Goal: Task Accomplishment & Management: Manage account settings

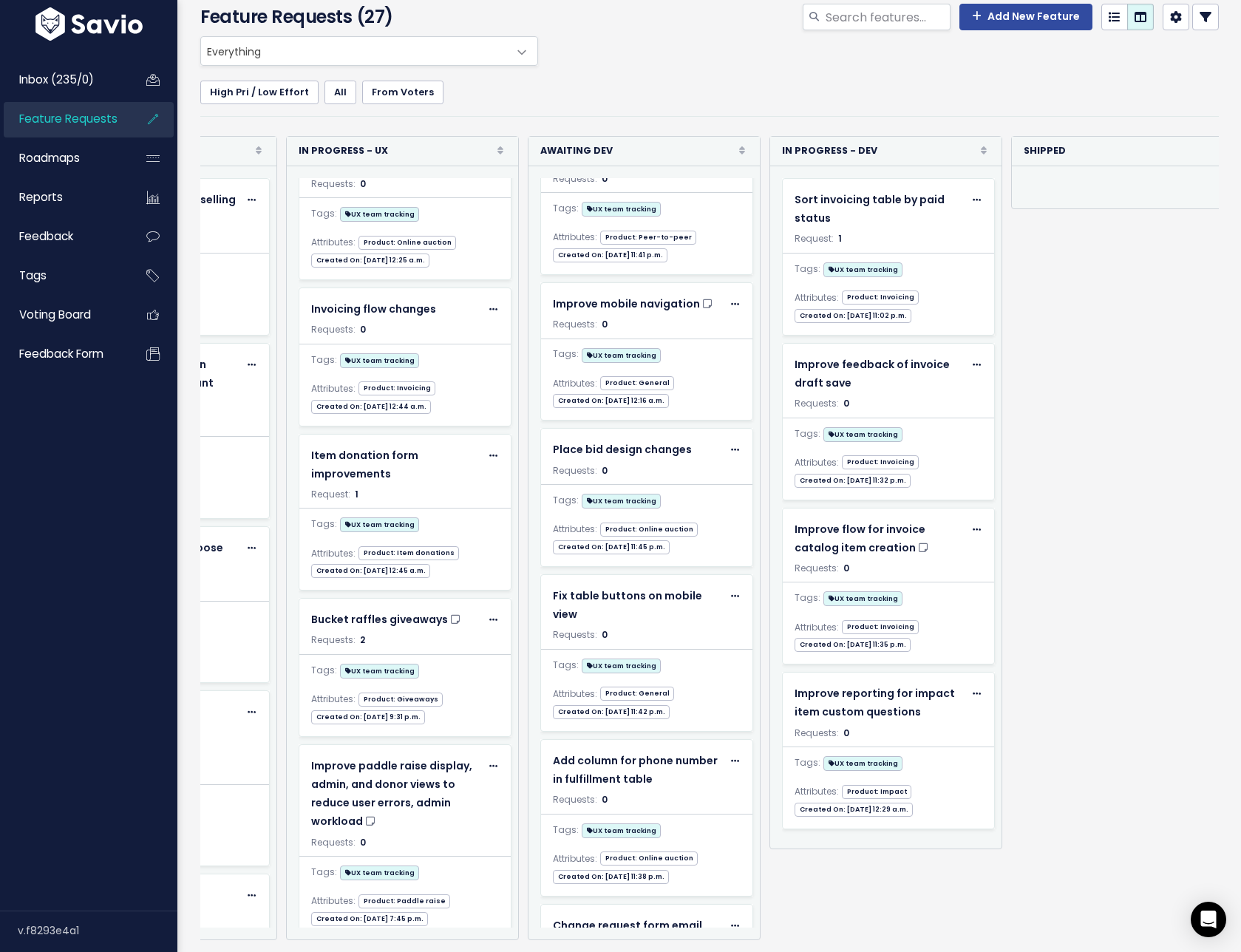
scroll to position [1330, 0]
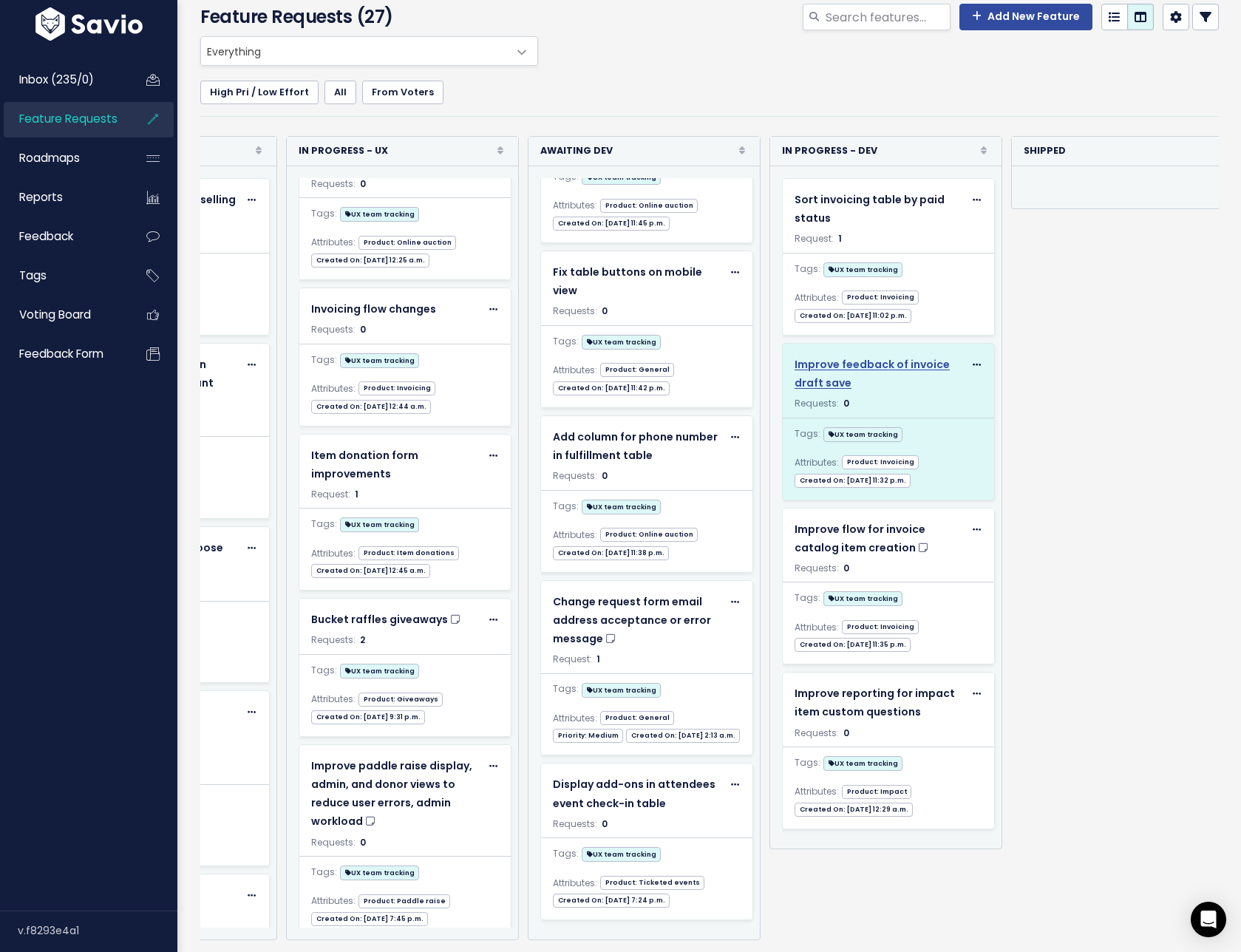
click at [892, 357] on span "Improve feedback of invoice draft save" at bounding box center [872, 373] width 155 height 34
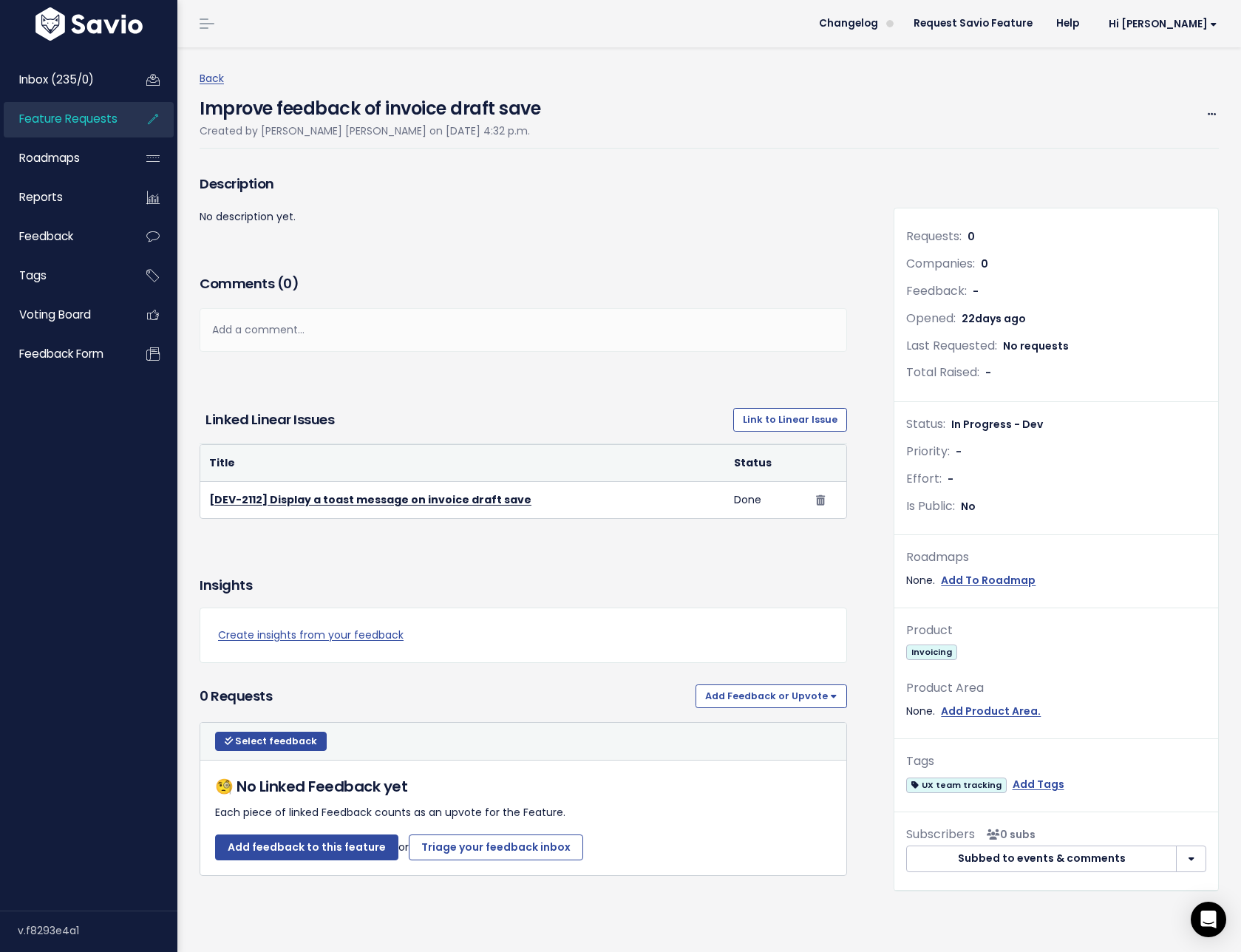
click at [1193, 114] on div "Edit Merge Add to Roadmap [GEOGRAPHIC_DATA]" at bounding box center [1206, 114] width 26 height 19
click at [1207, 115] on span at bounding box center [1211, 114] width 14 height 19
click at [1141, 158] on link "Edit" at bounding box center [1161, 154] width 109 height 29
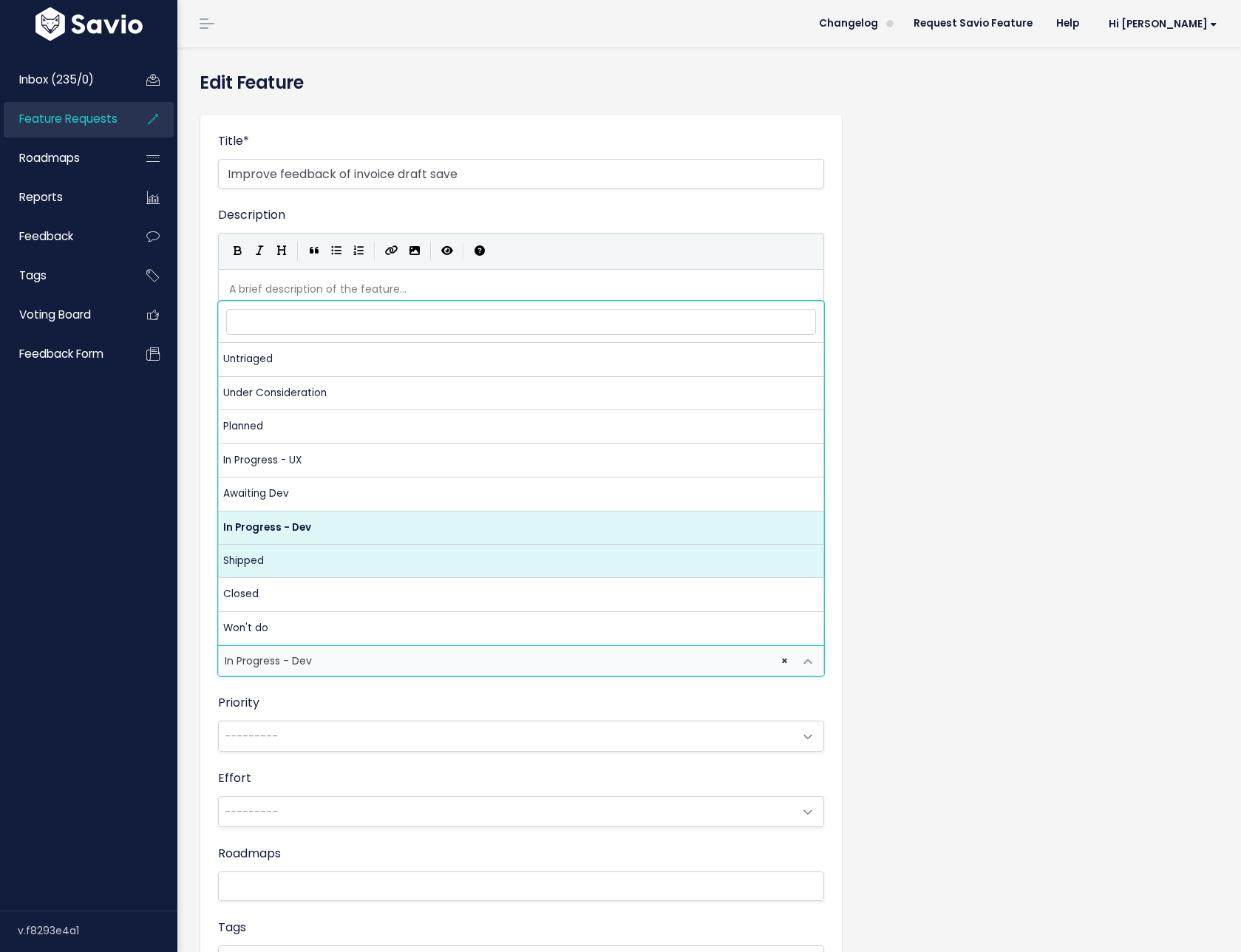
select select "SHIPPED"
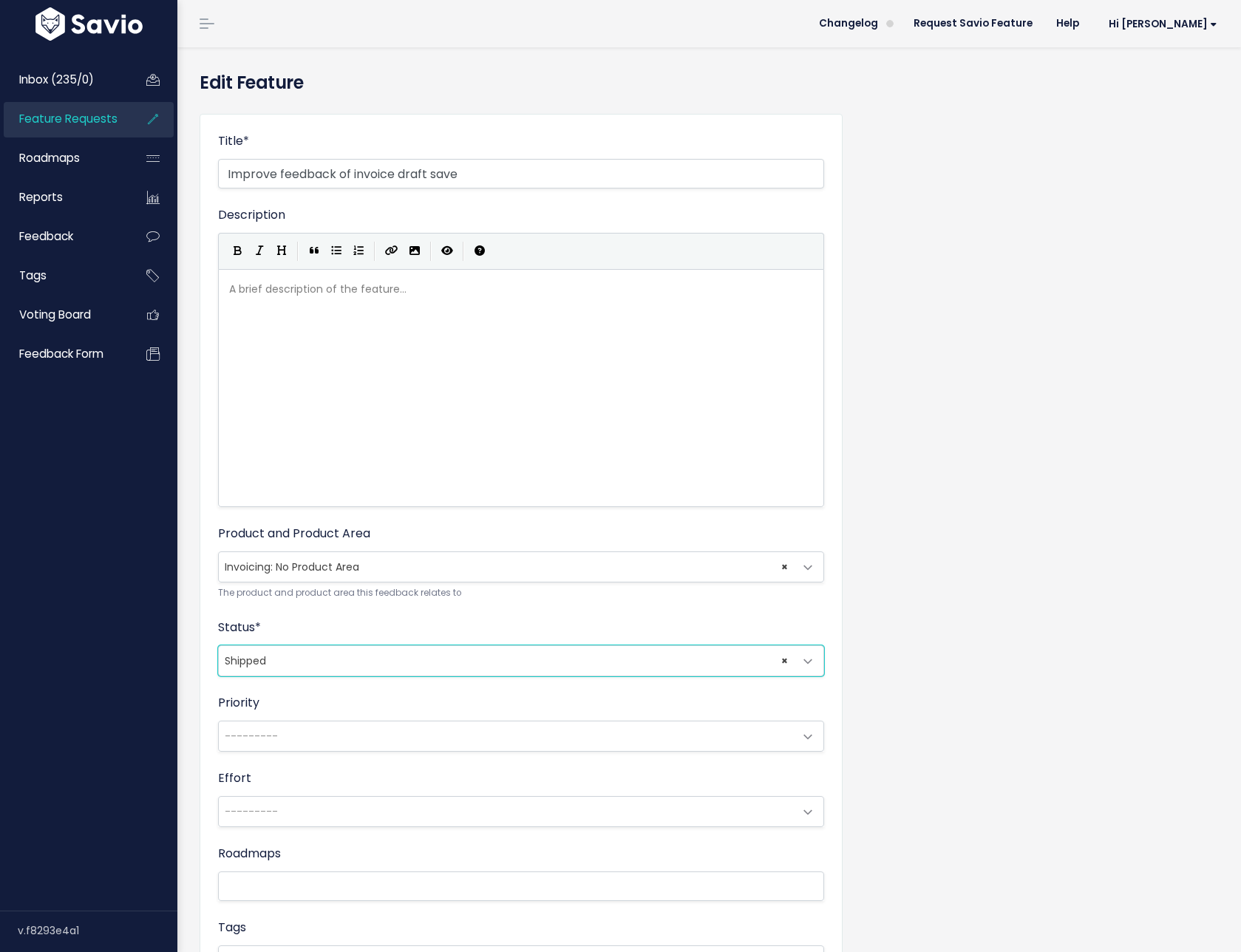
scroll to position [234, 0]
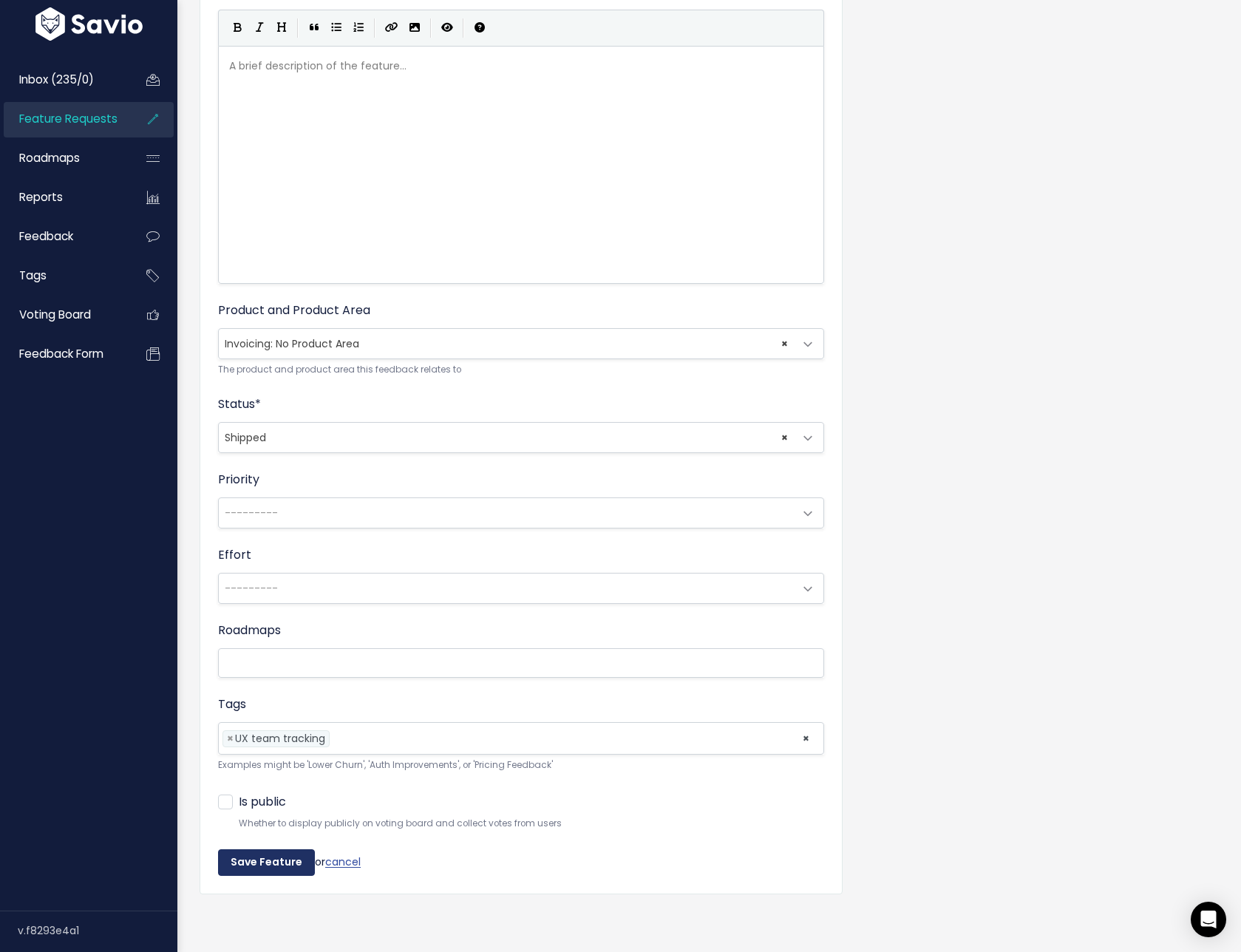
click at [271, 854] on input "Save Feature" at bounding box center [267, 863] width 97 height 26
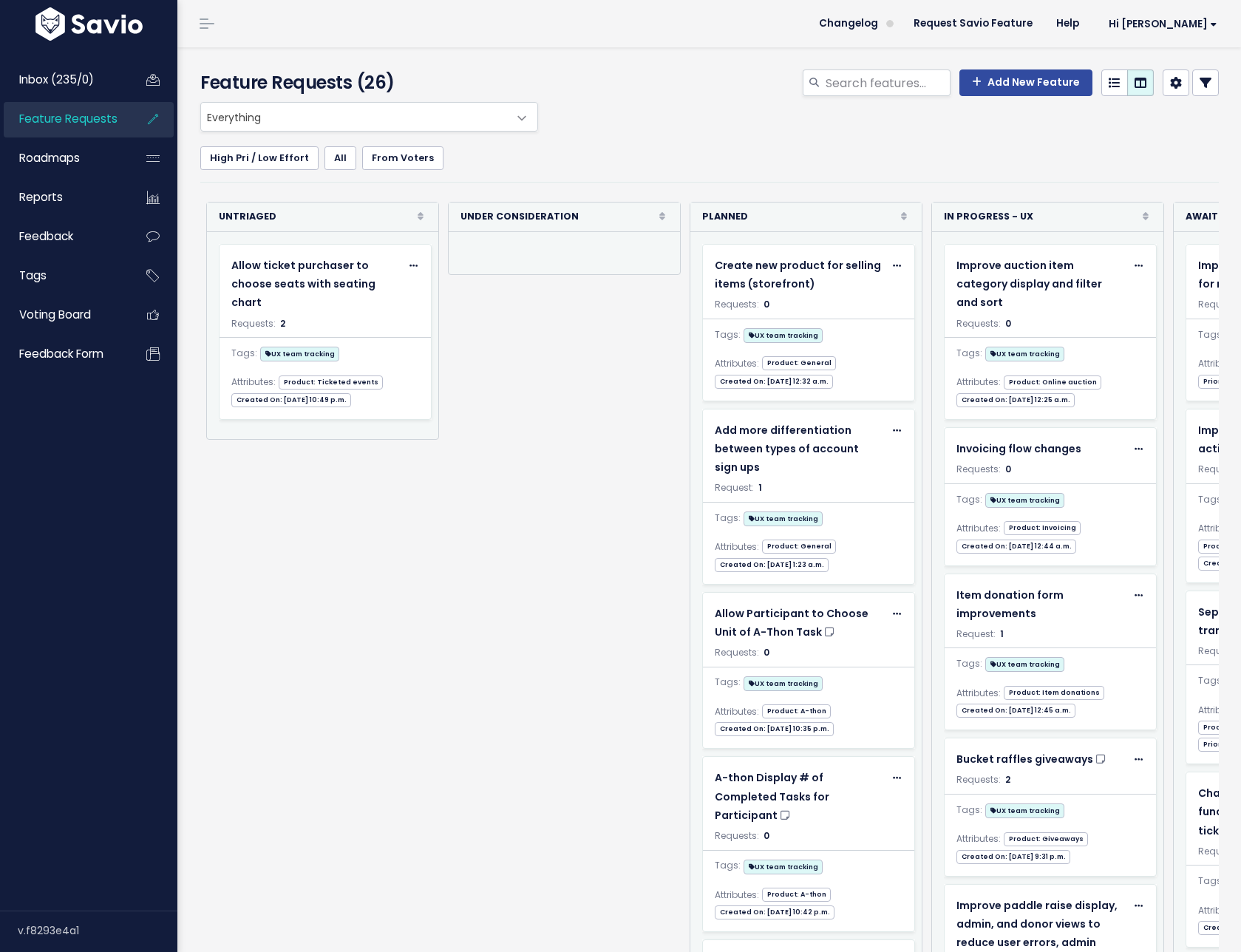
scroll to position [0, 1163]
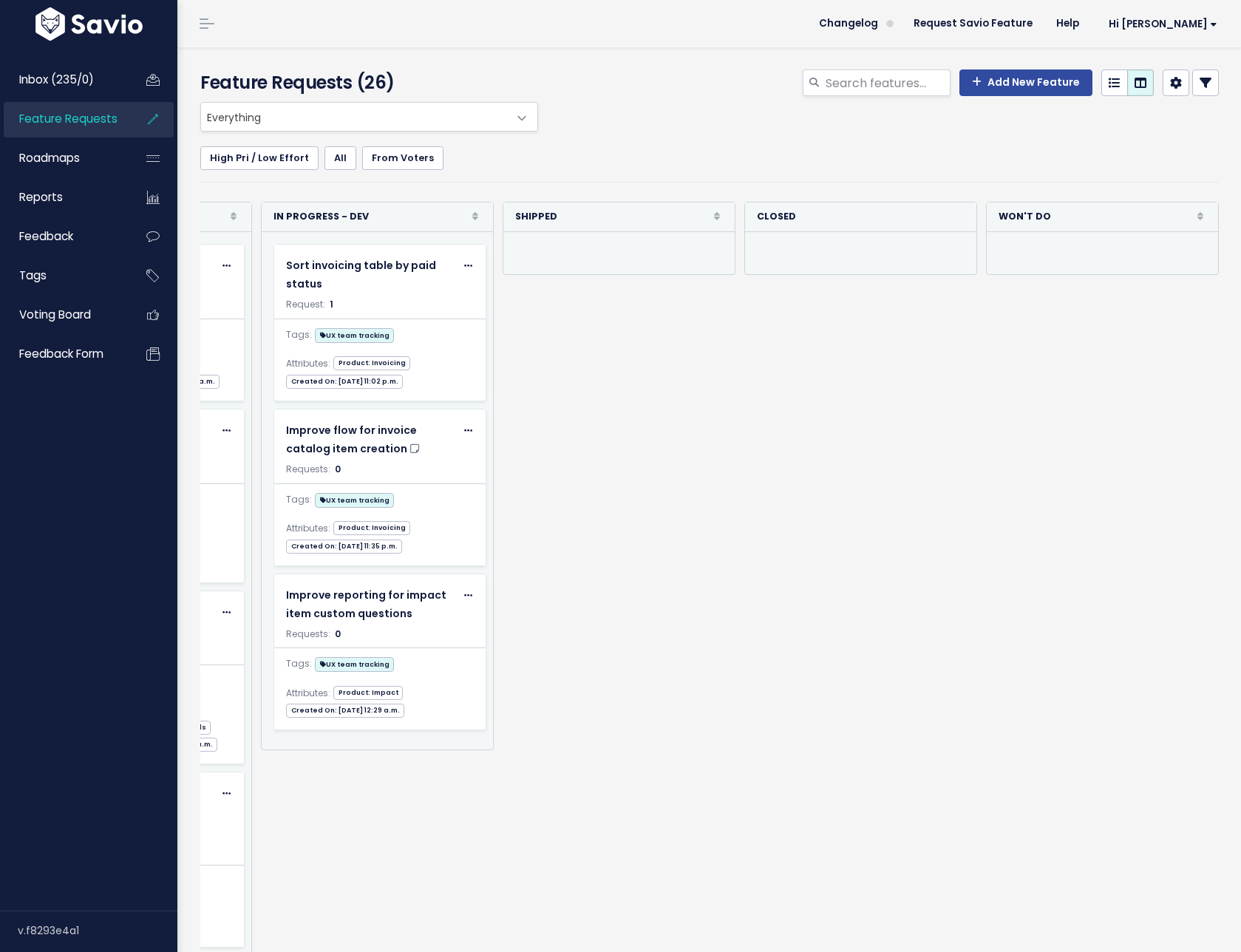
click at [711, 216] on span at bounding box center [717, 216] width 11 height 19
click at [714, 215] on icon at bounding box center [717, 217] width 6 height 10
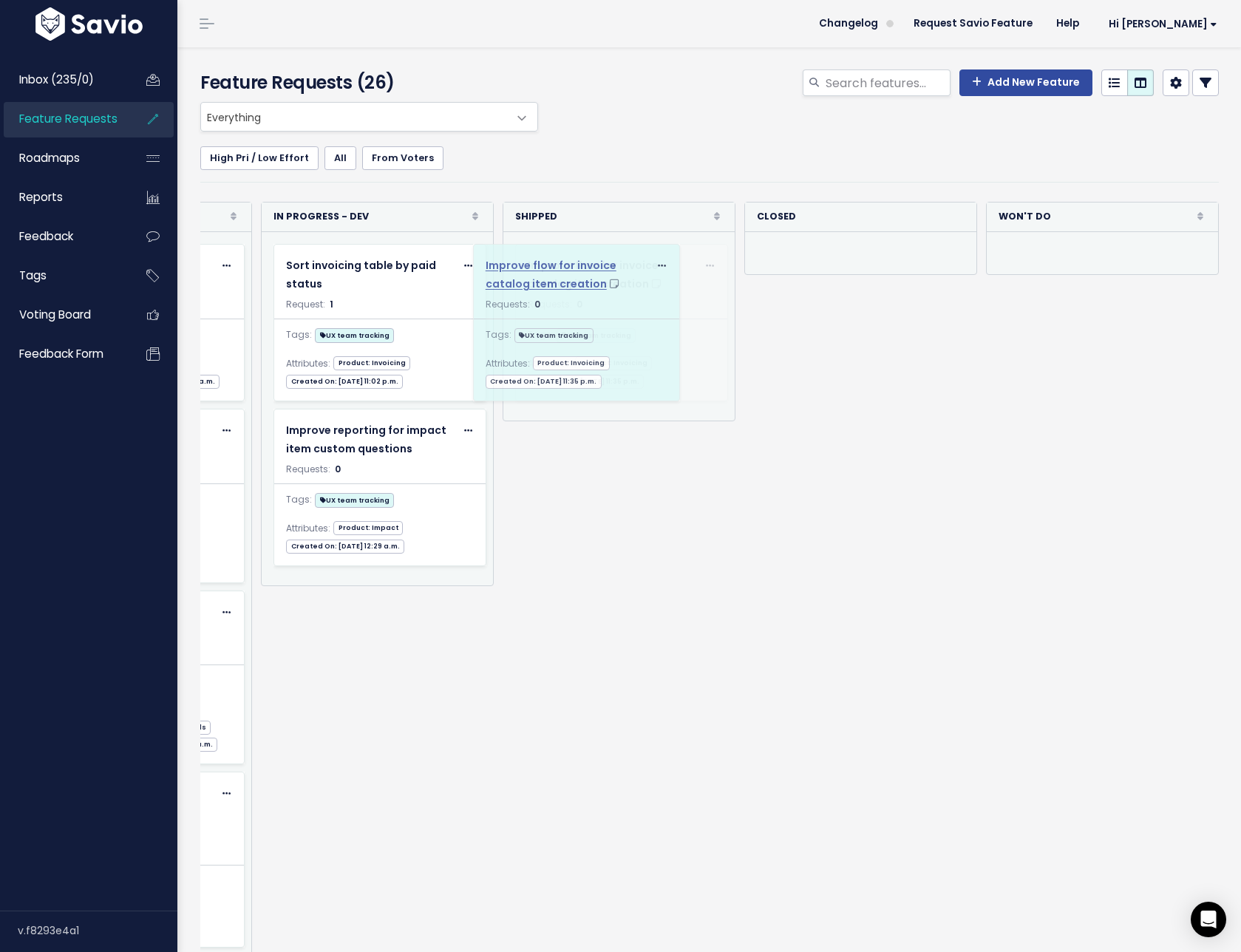
drag, startPoint x: 356, startPoint y: 434, endPoint x: 568, endPoint y: 268, distance: 269.3
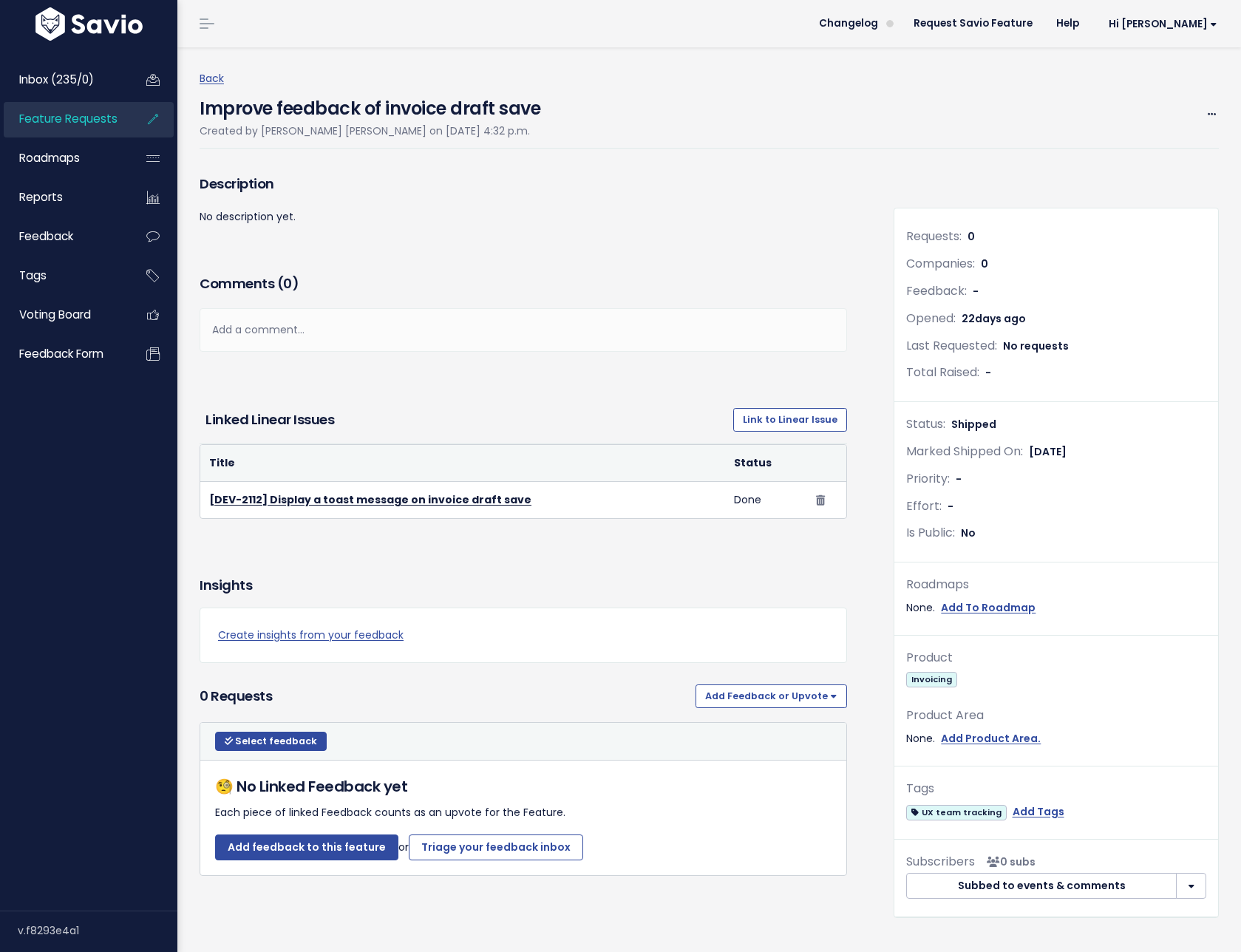
scroll to position [19, 0]
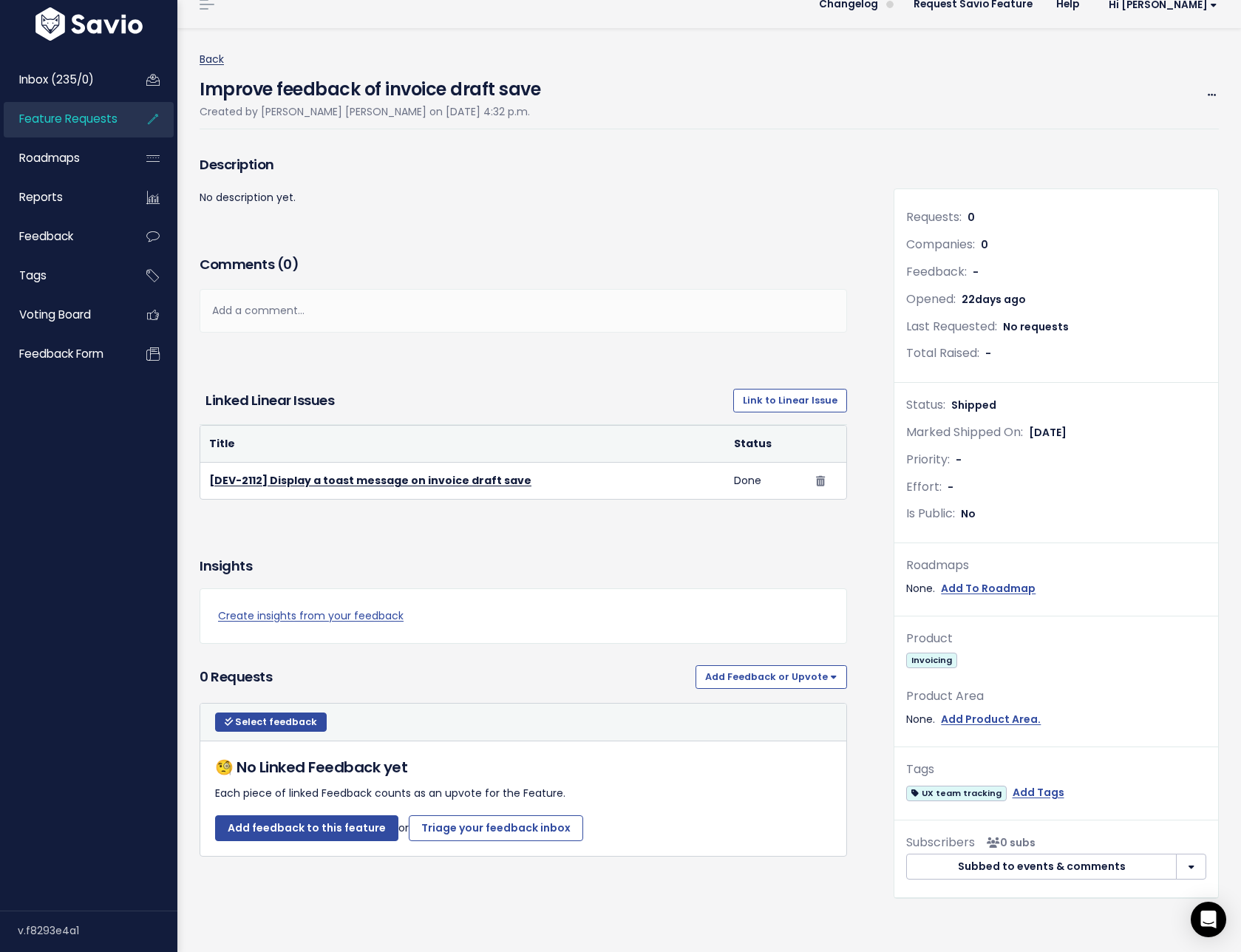
click at [219, 60] on link "Back" at bounding box center [212, 59] width 25 height 15
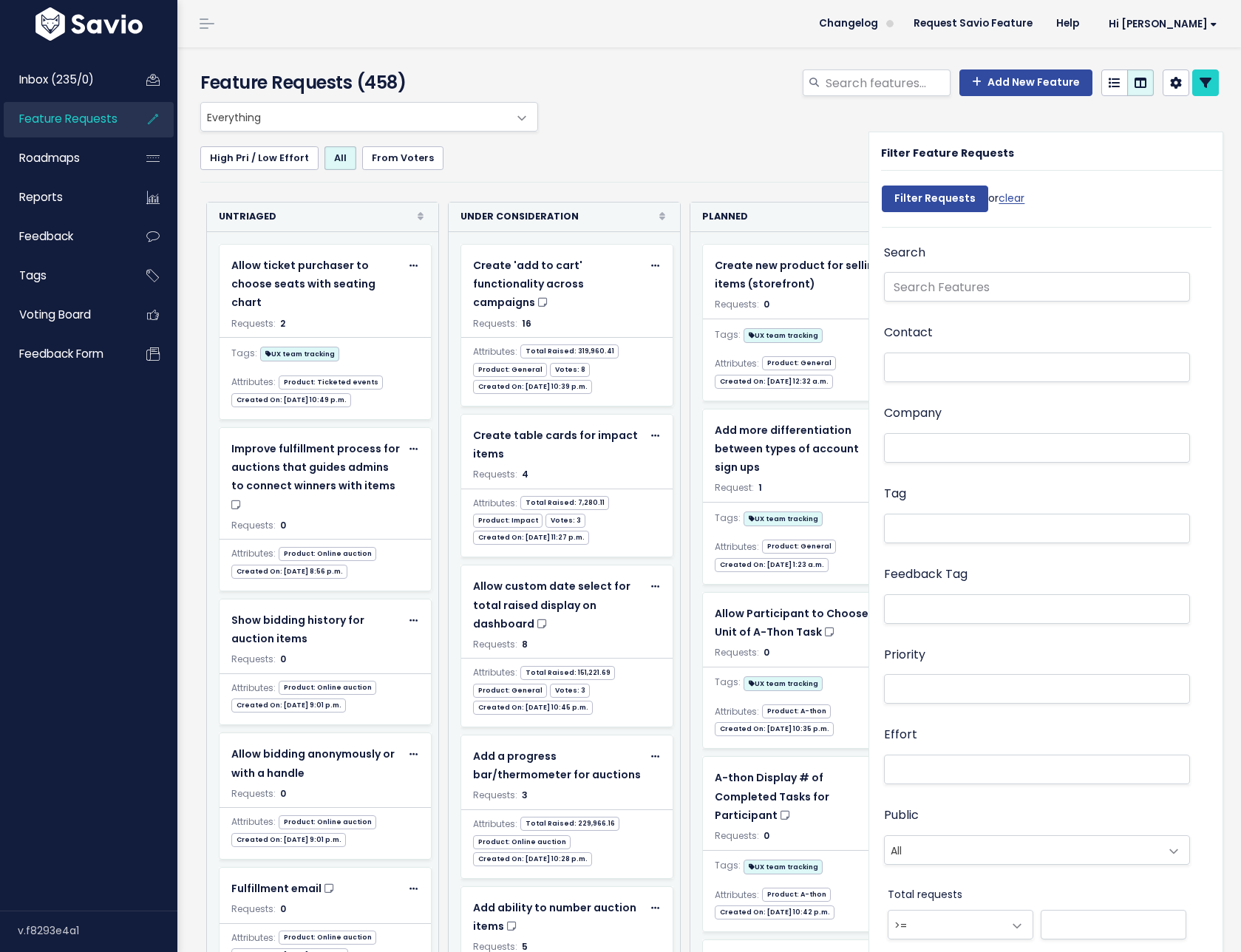
select select
click at [969, 532] on li at bounding box center [1033, 528] width 291 height 16
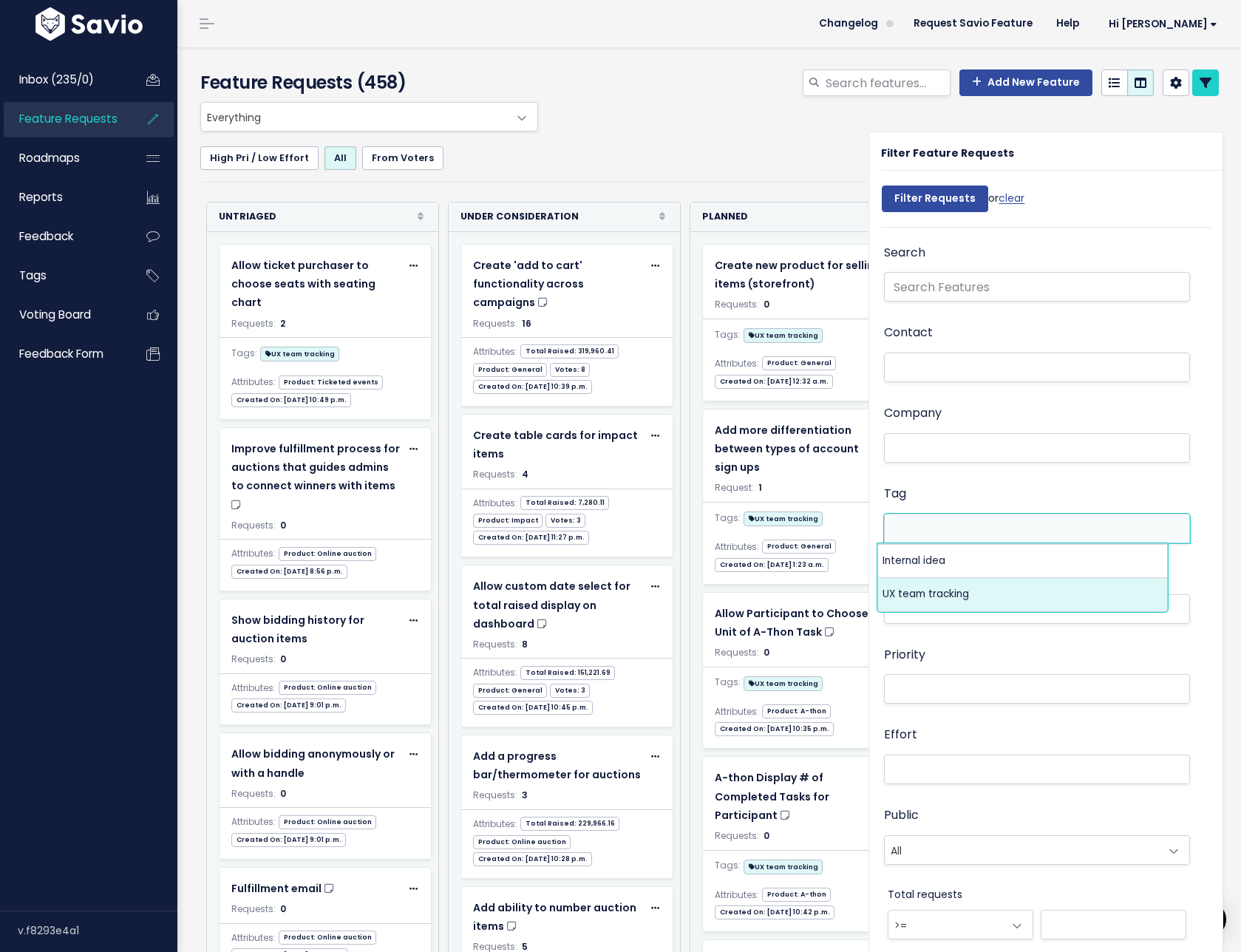
select select "13789"
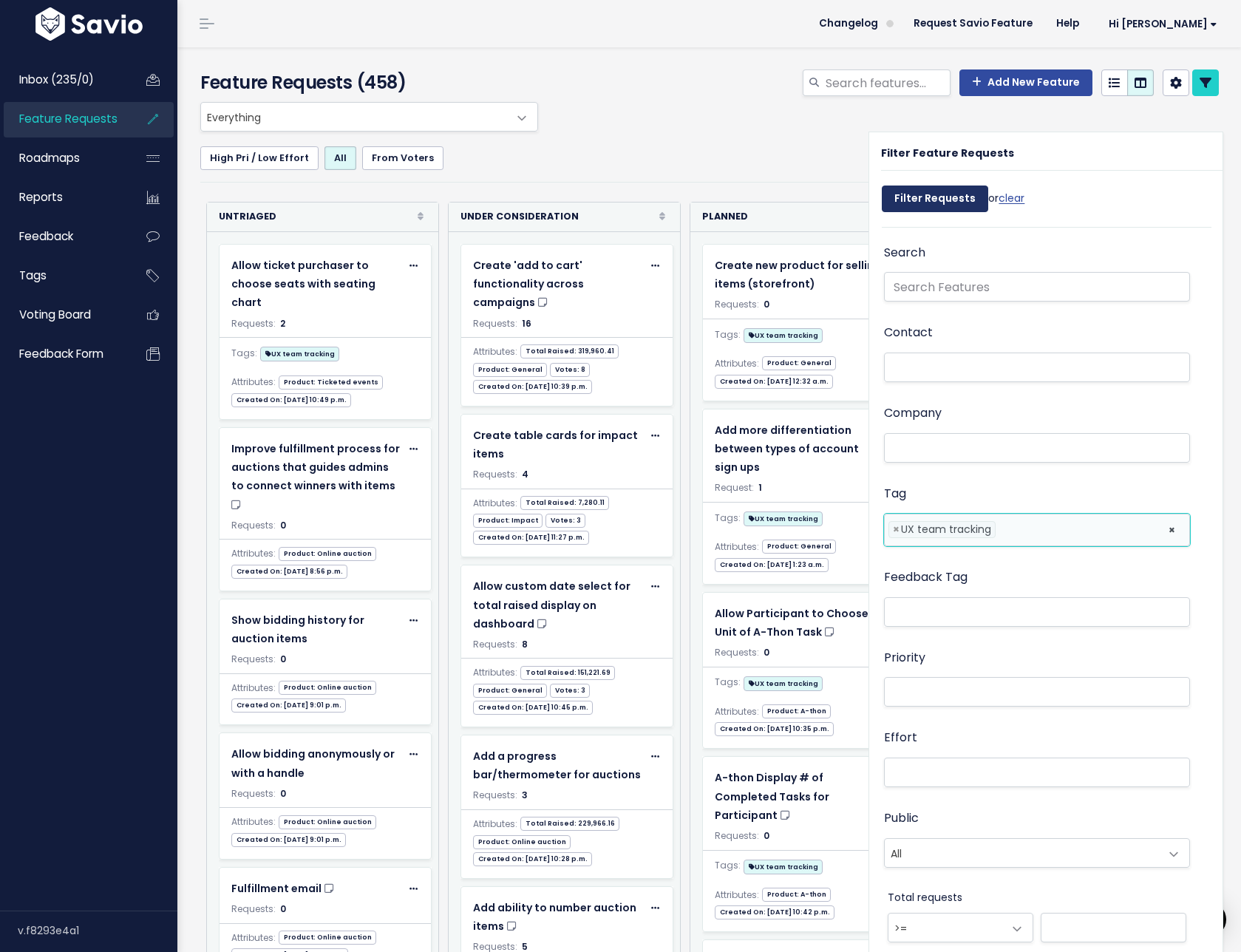
click at [915, 205] on input "Filter Requests" at bounding box center [935, 199] width 107 height 26
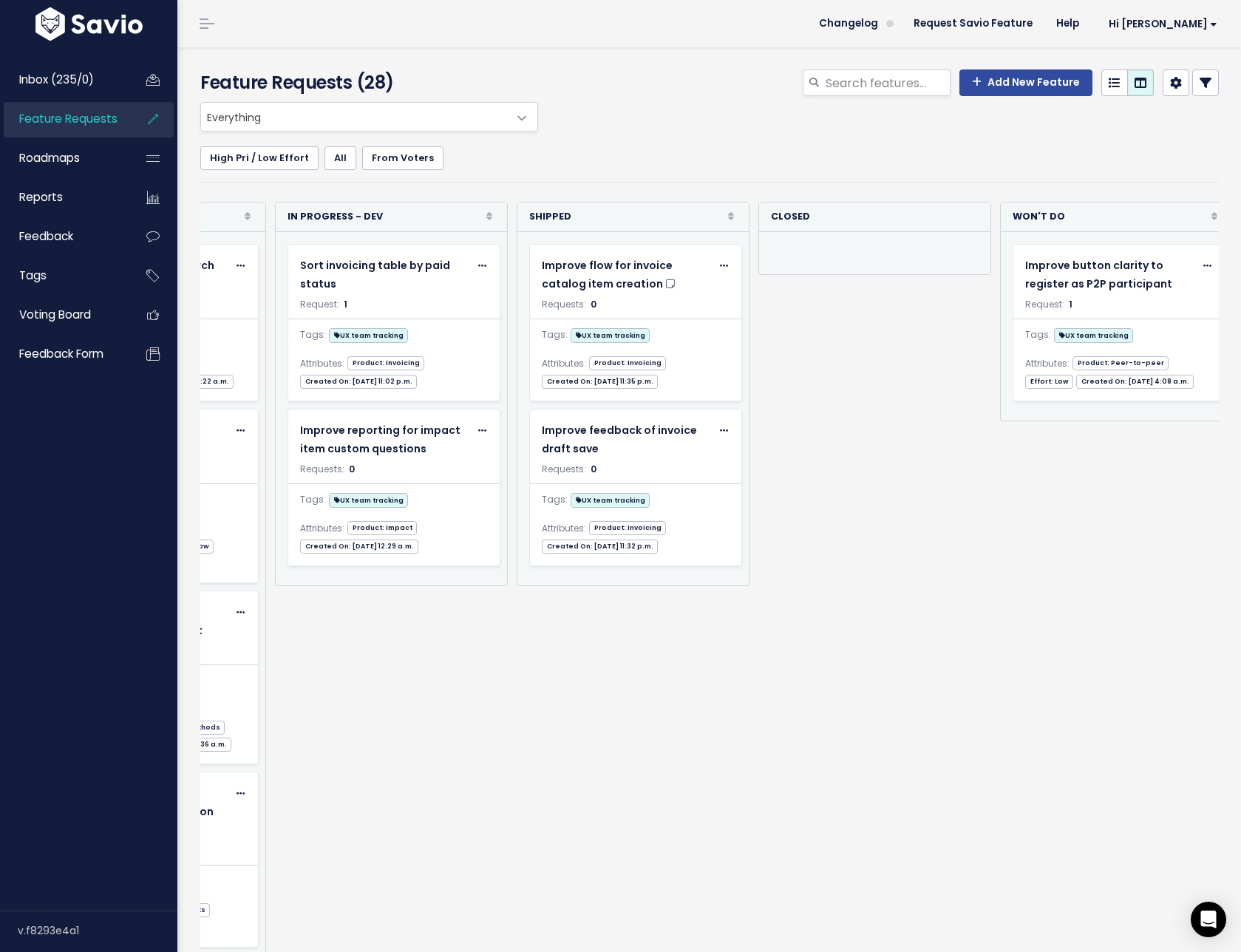
scroll to position [0, 1163]
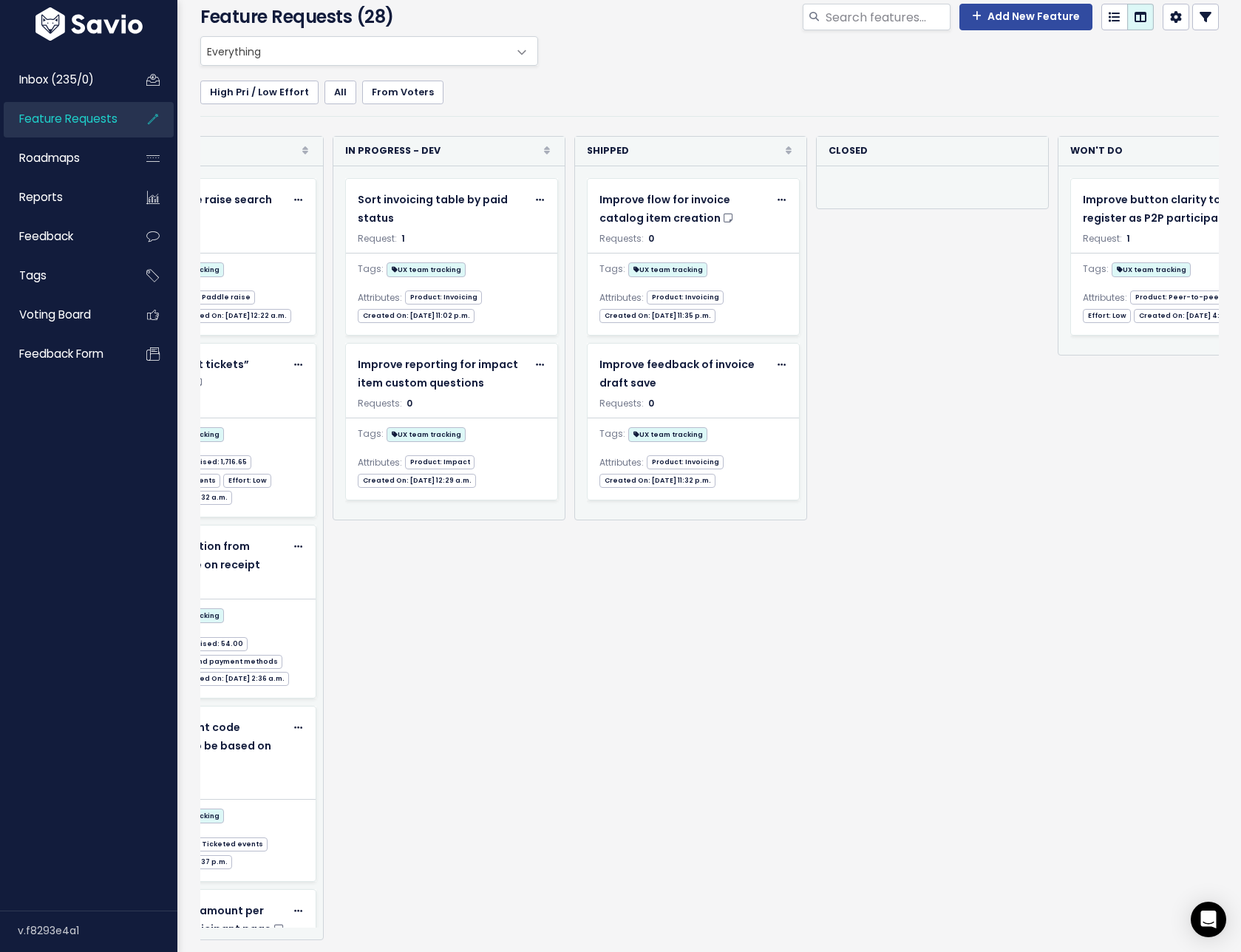
scroll to position [0, 1163]
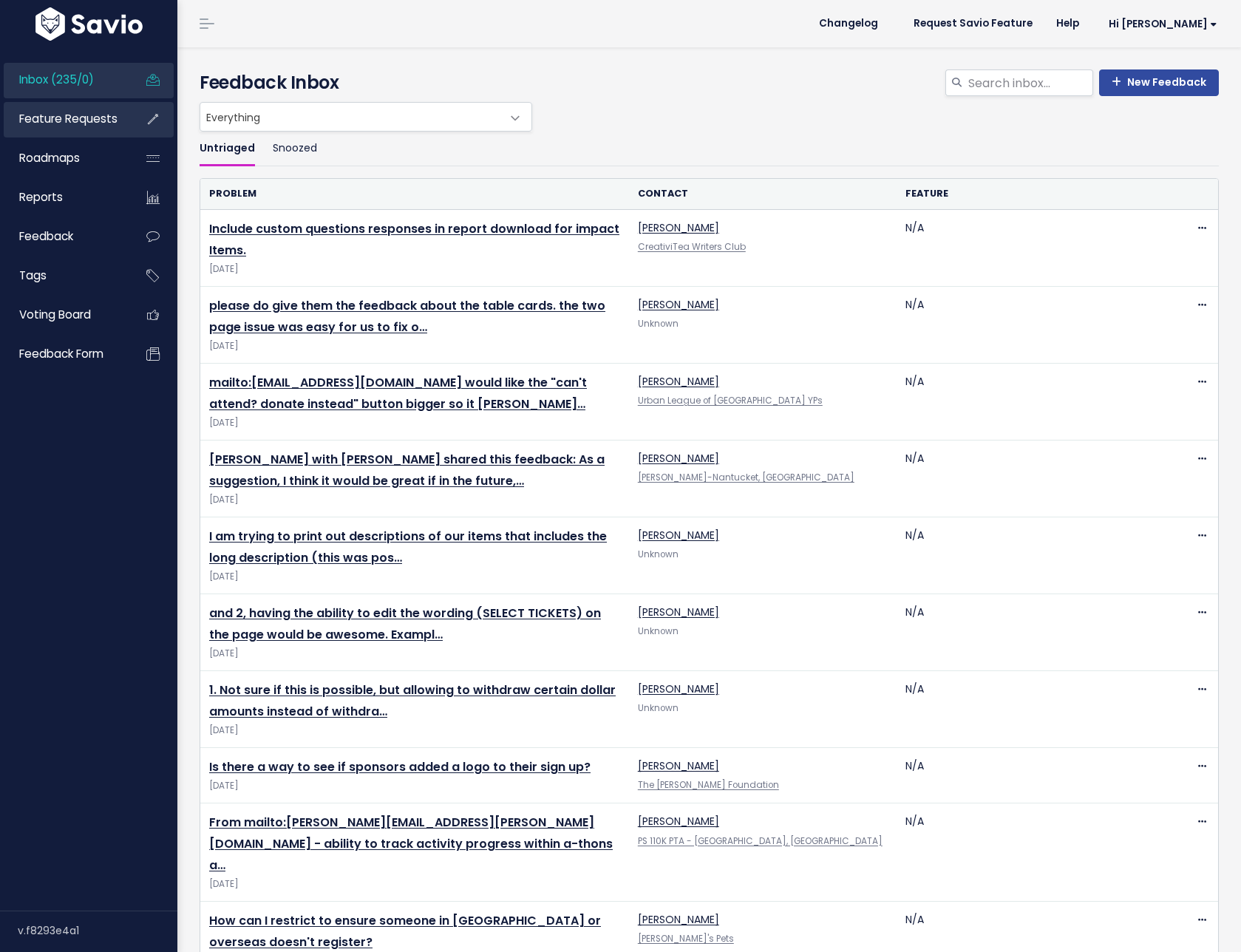
click at [131, 117] on li "Feature Requests" at bounding box center [89, 119] width 170 height 35
click at [110, 121] on span "Feature Requests" at bounding box center [68, 118] width 98 height 16
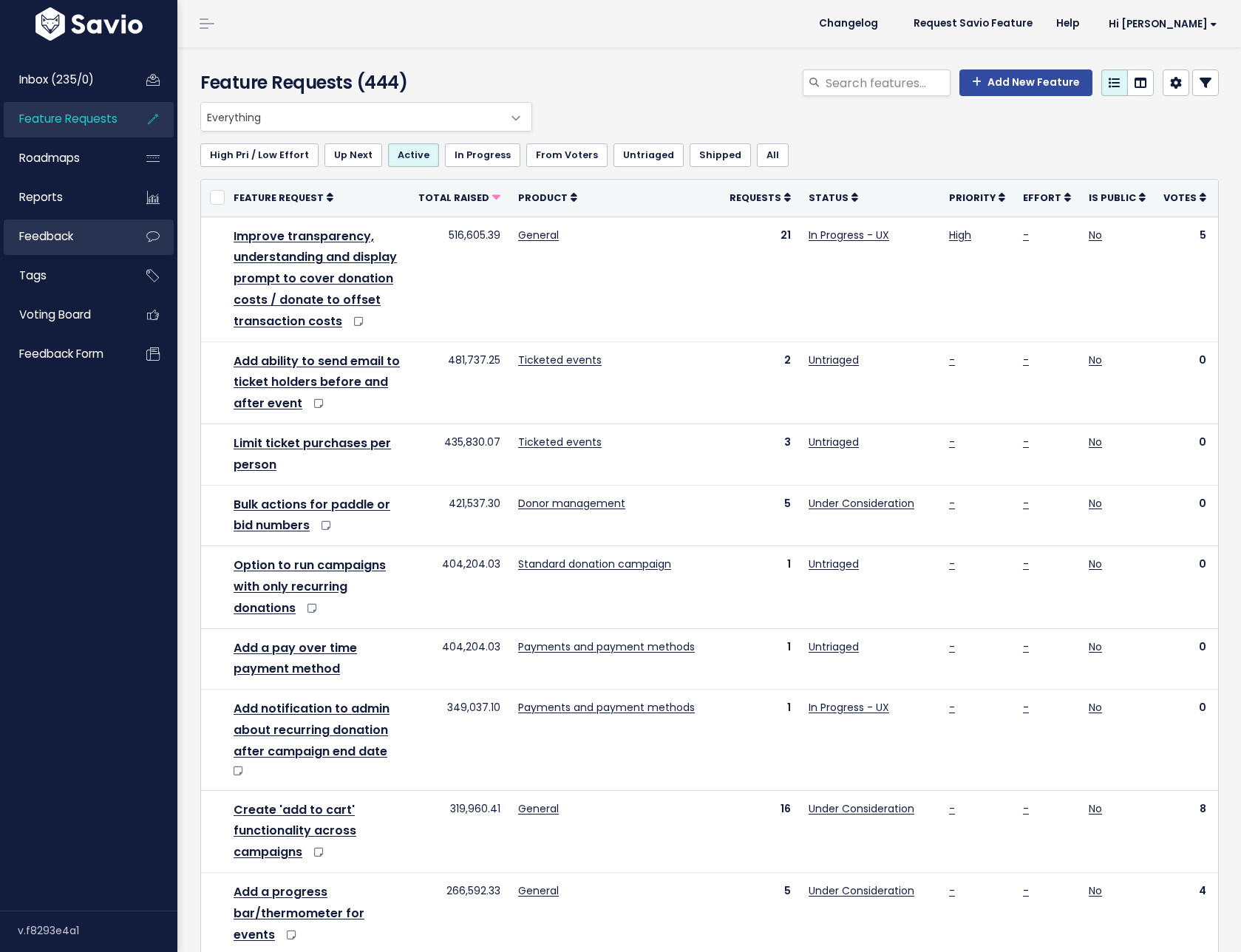
click at [77, 248] on link "Feedback" at bounding box center [63, 236] width 119 height 34
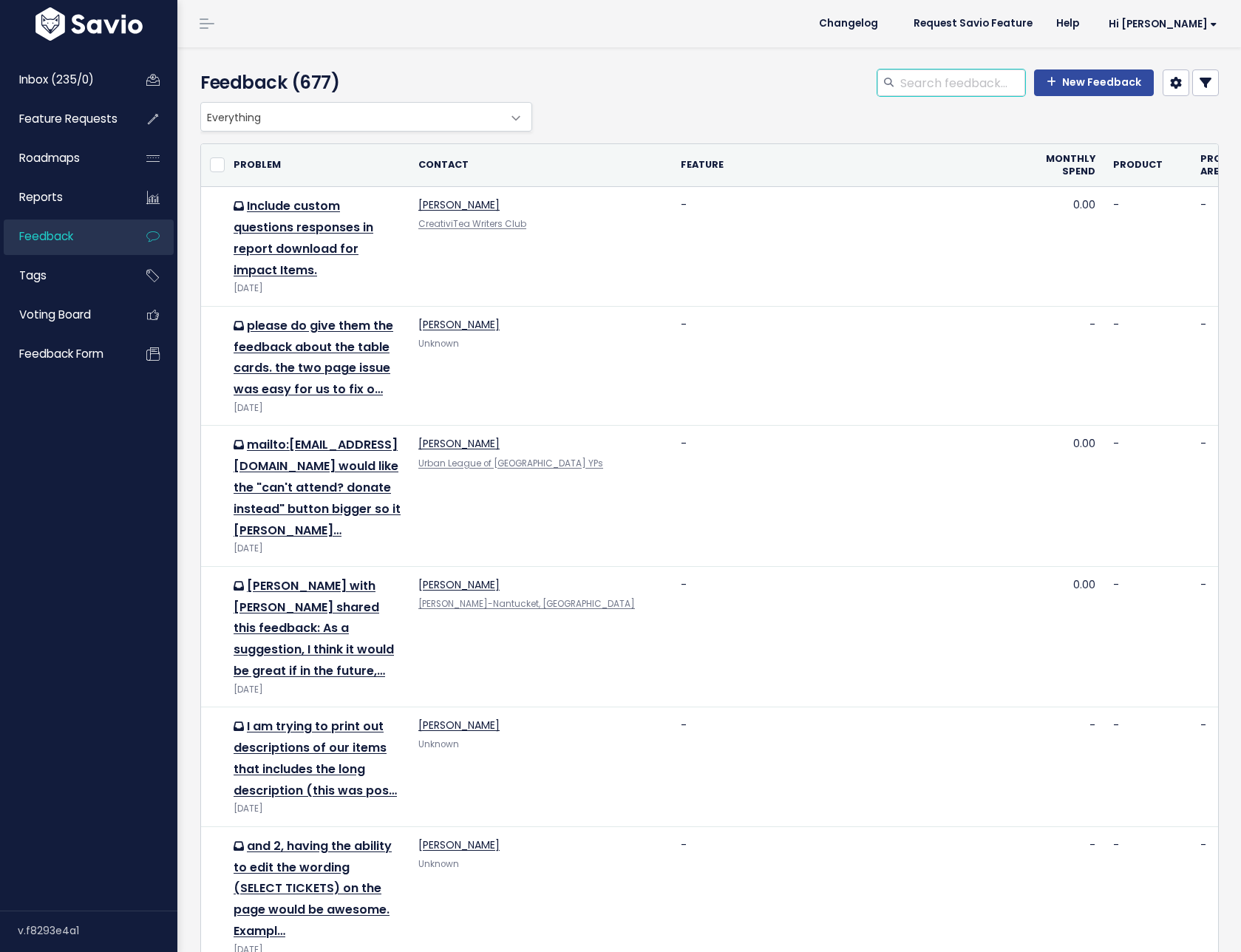
click at [917, 78] on input "search" at bounding box center [962, 83] width 126 height 26
type input "status"
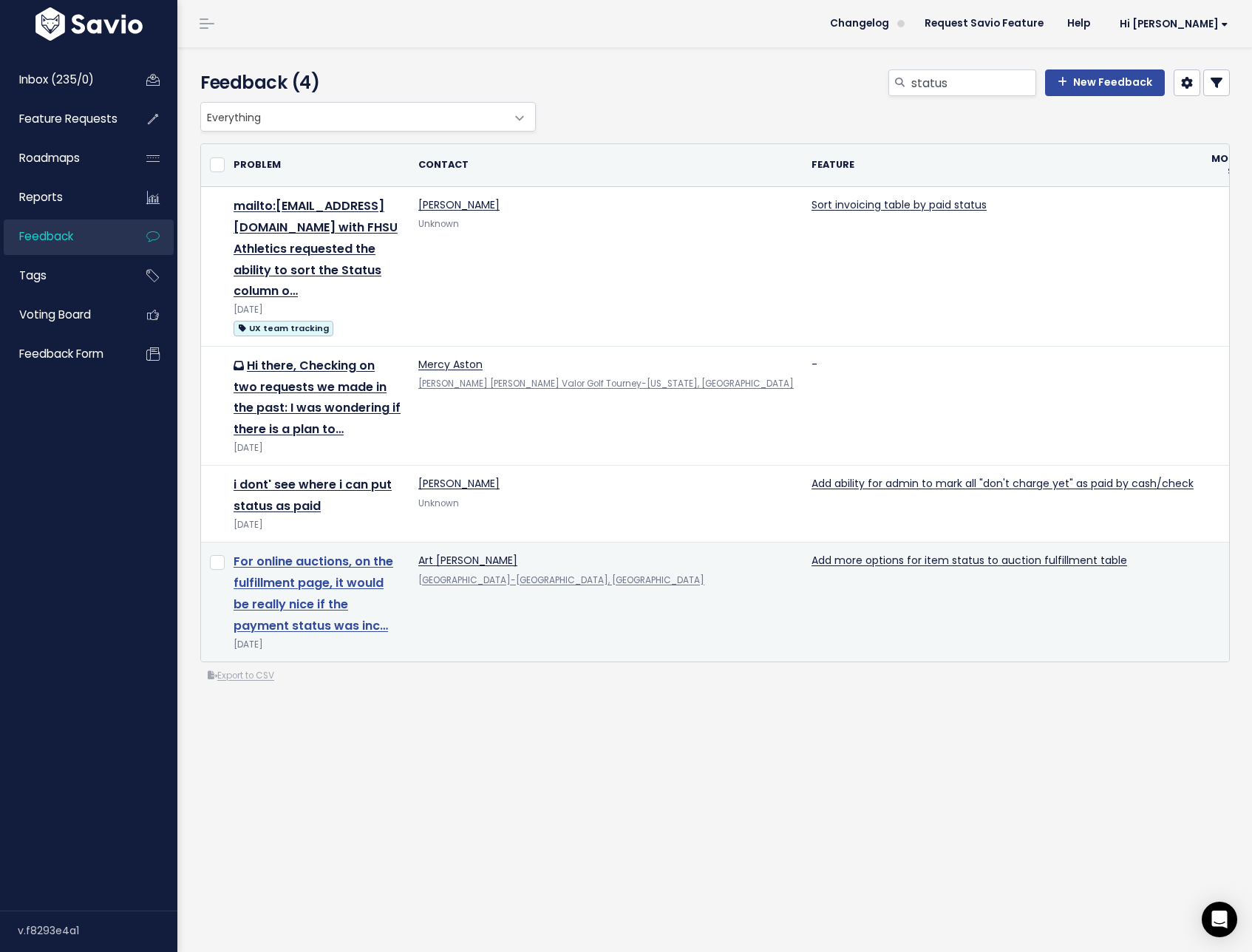
click at [367, 581] on link "For online auctions, on the fulfillment page, it would be really nice if the pa…" at bounding box center [314, 593] width 159 height 80
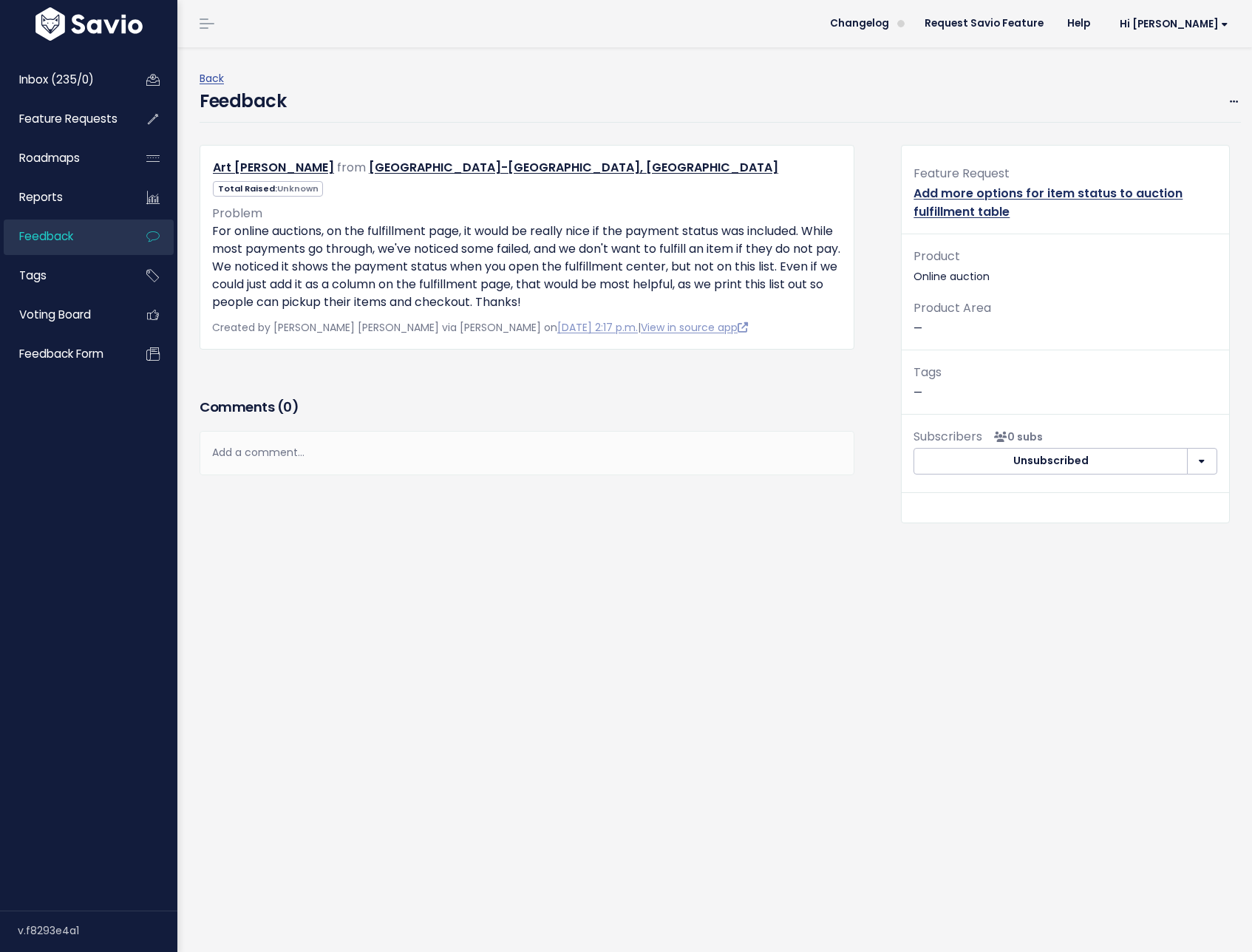
click at [988, 208] on link "Add more options for item status to auction fulfillment table" at bounding box center [1048, 202] width 269 height 35
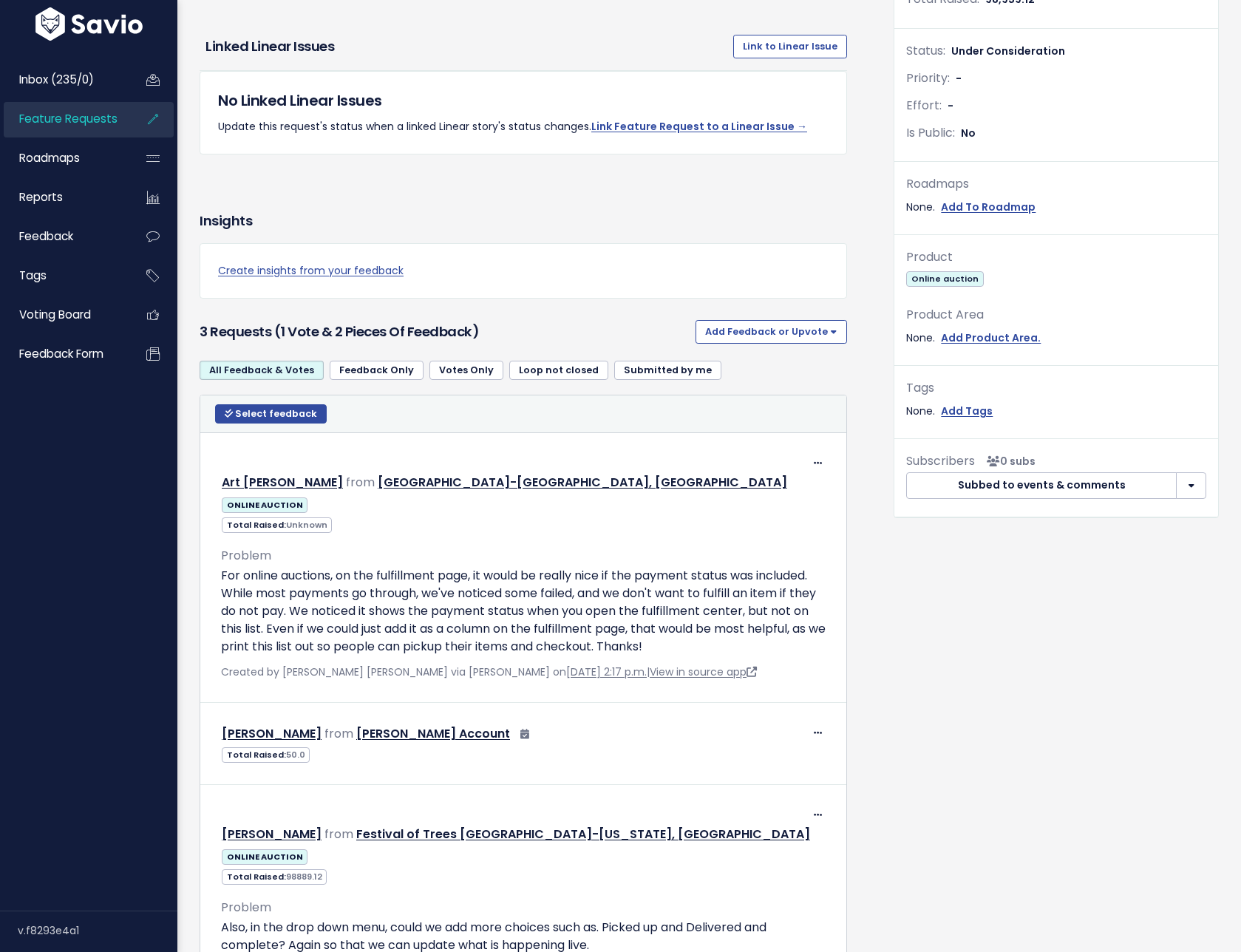
scroll to position [429, 0]
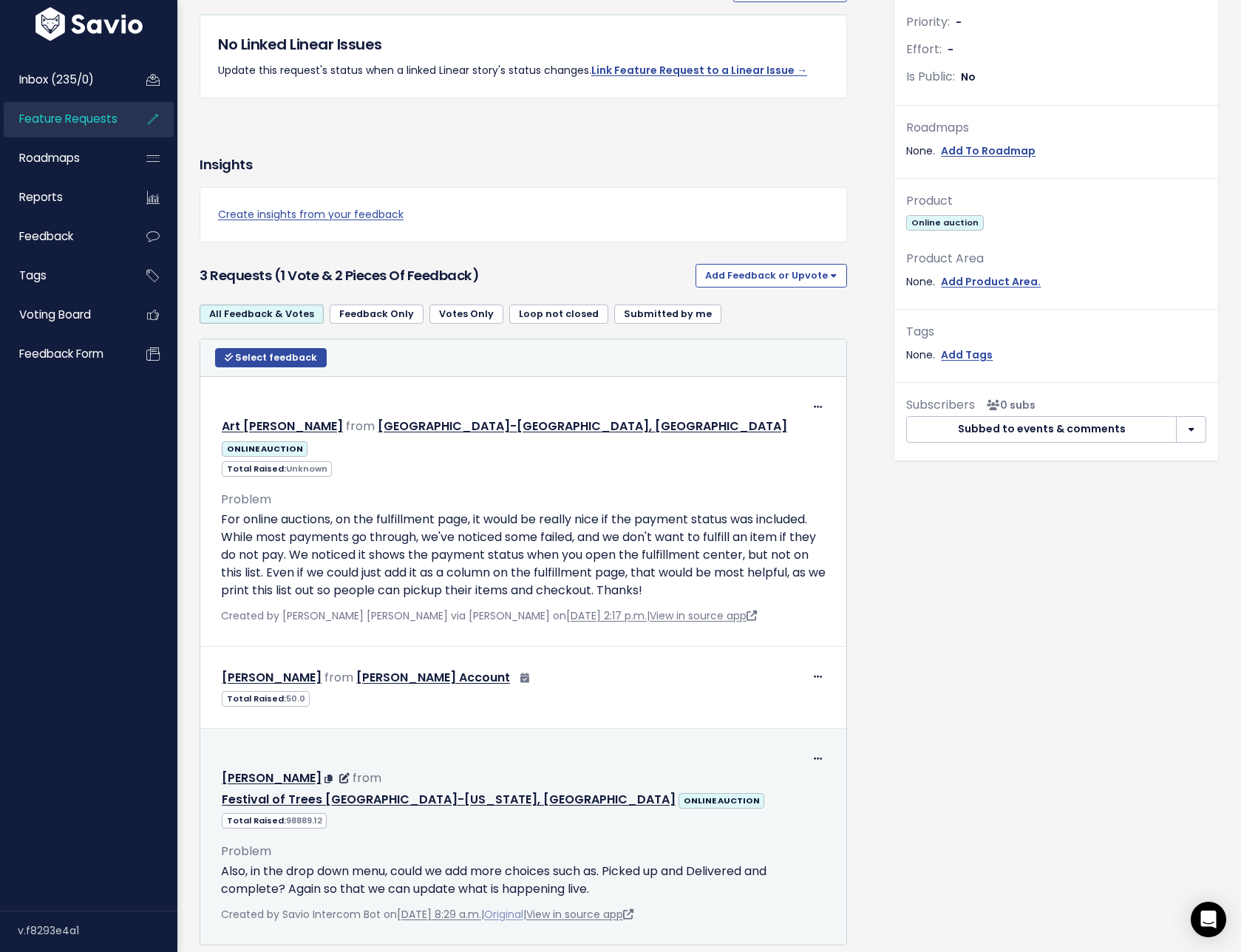
click at [523, 907] on link "Original" at bounding box center [504, 914] width 39 height 15
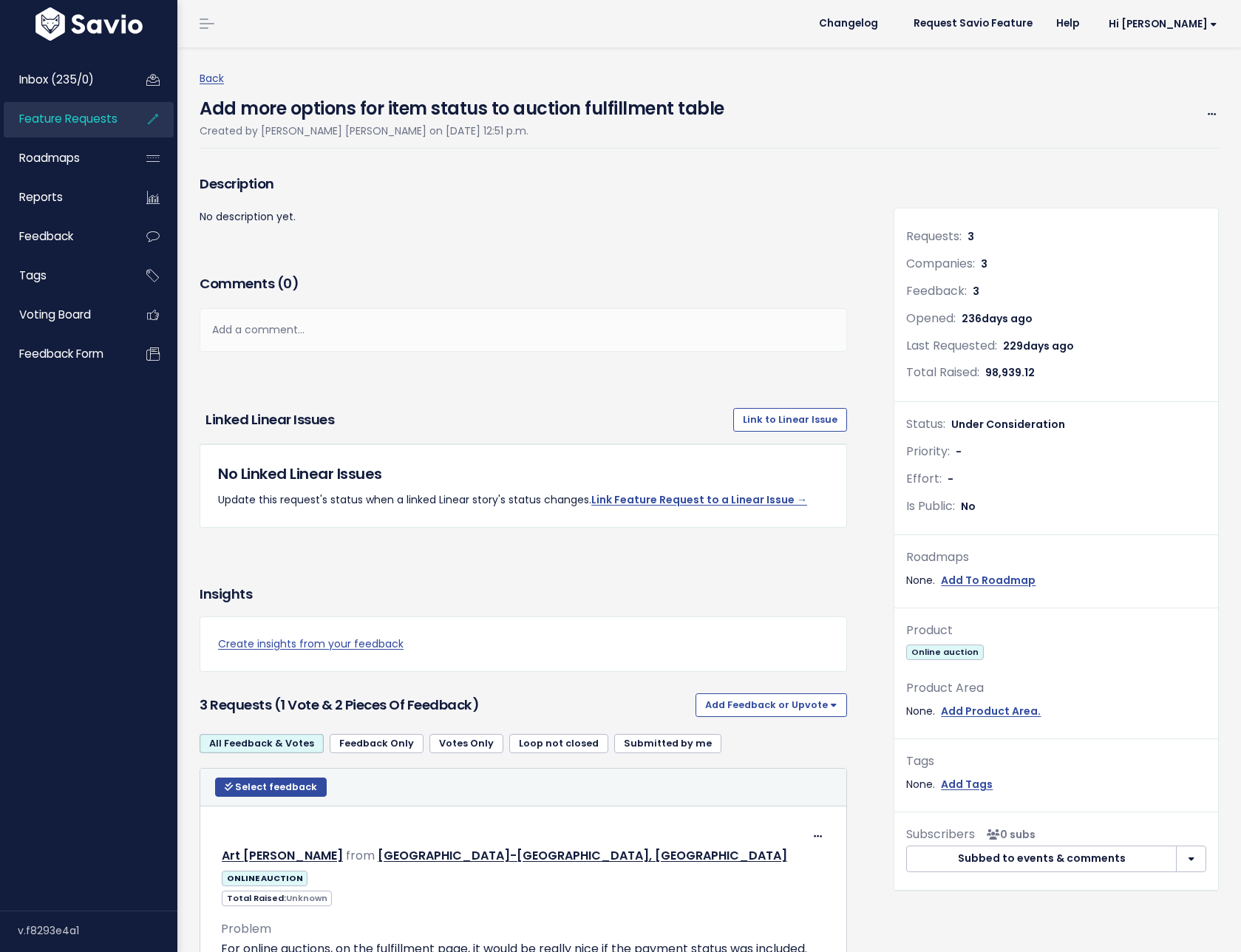
scroll to position [429, 0]
